Goal: Find specific page/section: Find specific page/section

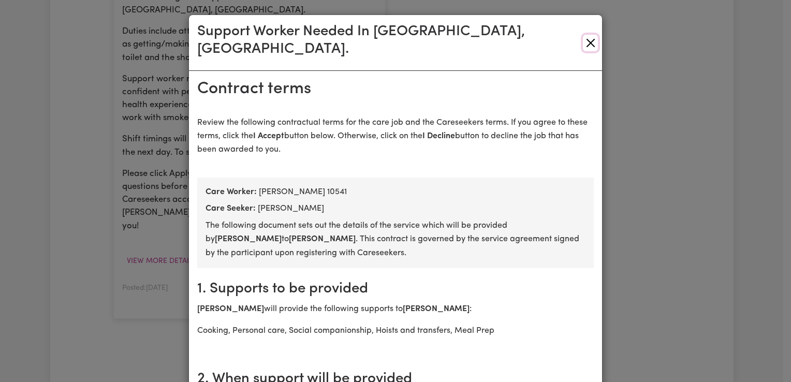
click at [583, 35] on button "Close" at bounding box center [590, 43] width 15 height 17
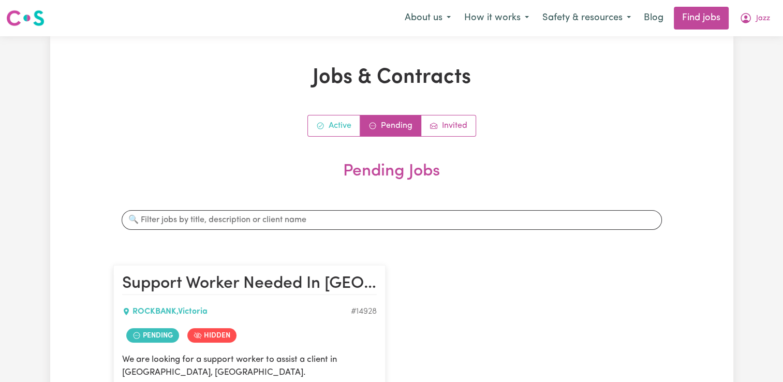
click at [334, 127] on link "Active" at bounding box center [334, 125] width 52 height 21
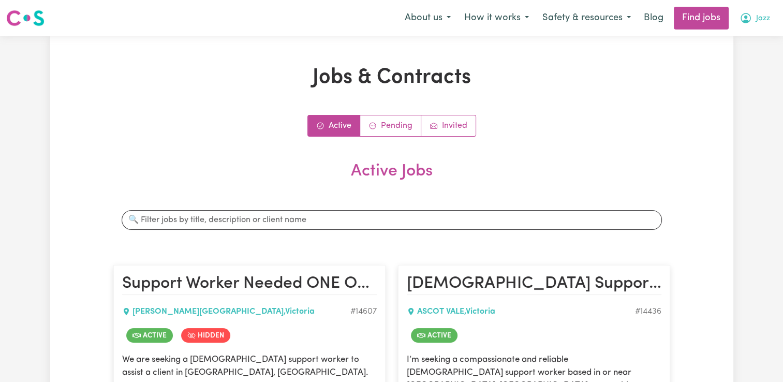
click at [758, 16] on span "Jazz" at bounding box center [763, 18] width 14 height 11
click at [729, 61] on link "My Dashboard" at bounding box center [736, 60] width 82 height 20
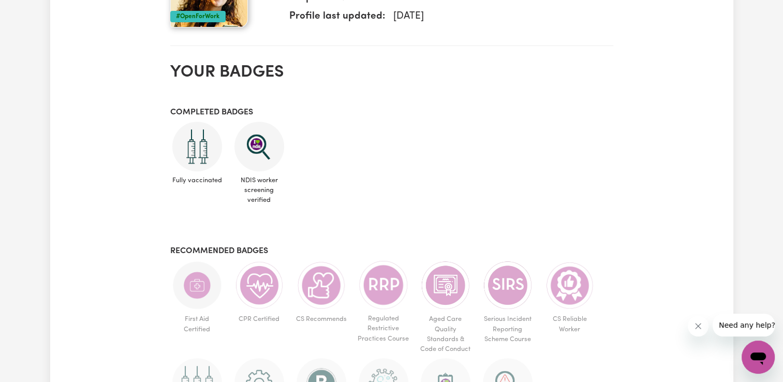
scroll to position [104, 0]
